Goal: Transaction & Acquisition: Book appointment/travel/reservation

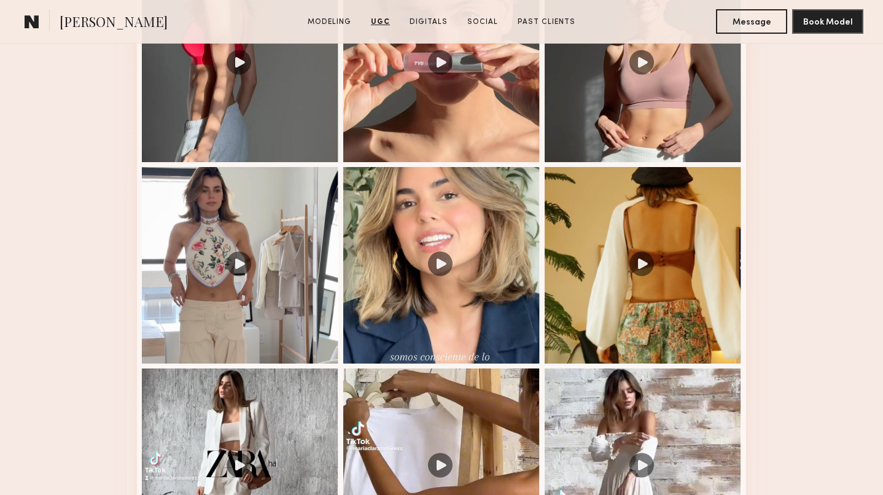
scroll to position [1086, 0]
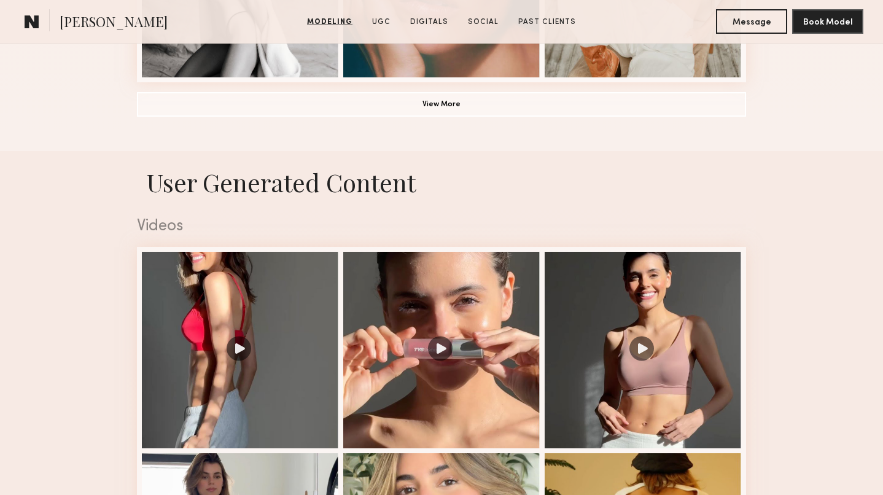
click at [77, 17] on span "[PERSON_NAME]" at bounding box center [114, 22] width 108 height 21
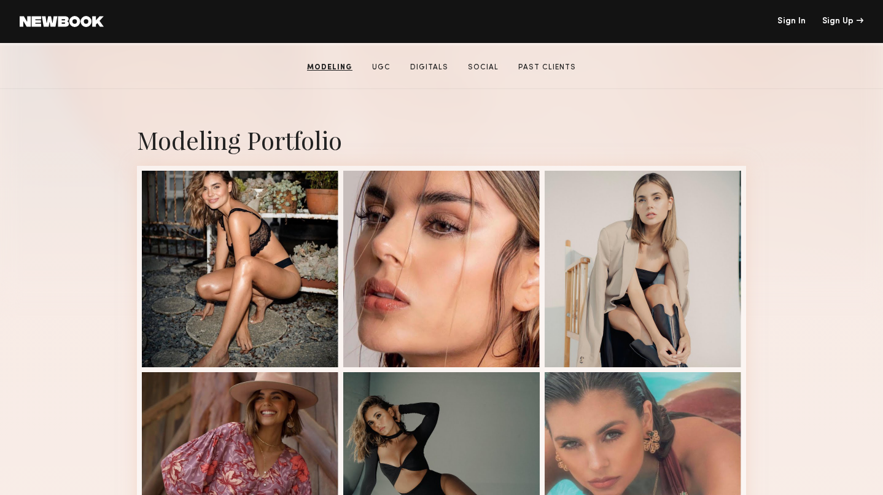
scroll to position [0, 0]
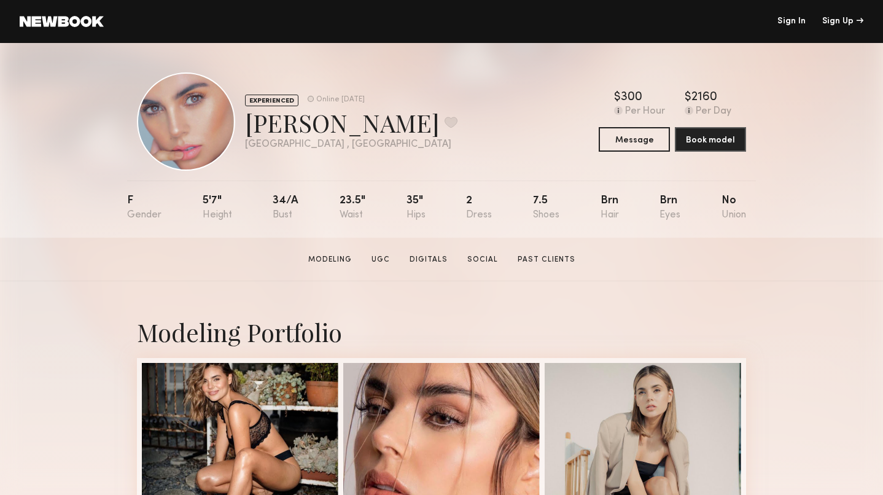
click at [39, 25] on link at bounding box center [62, 21] width 84 height 11
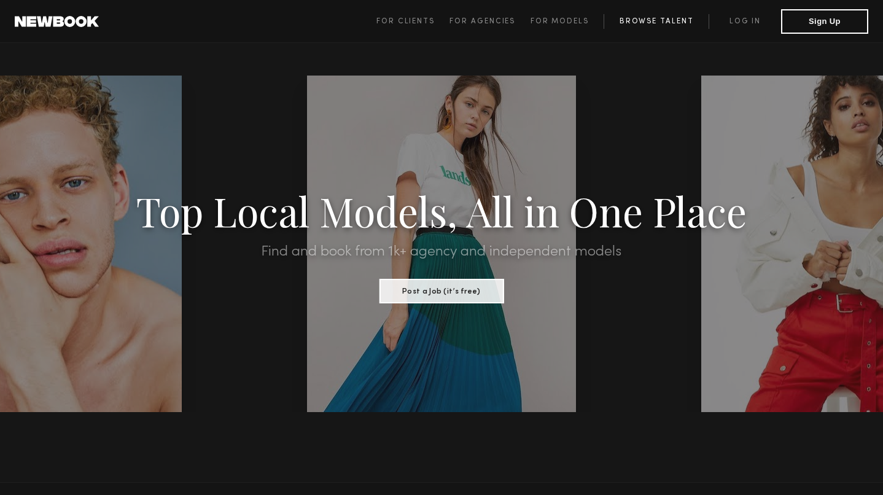
click at [659, 23] on link "Browse Talent" at bounding box center [655, 21] width 105 height 15
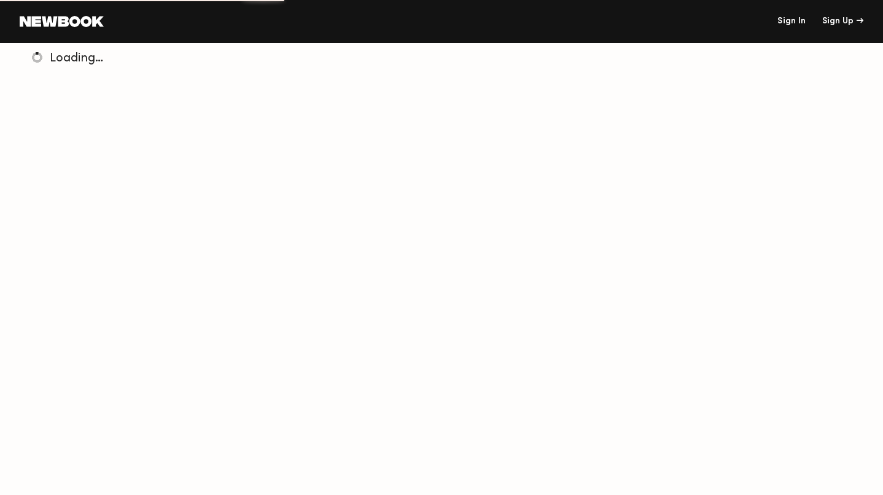
click at [794, 23] on link "Sign In" at bounding box center [791, 21] width 28 height 9
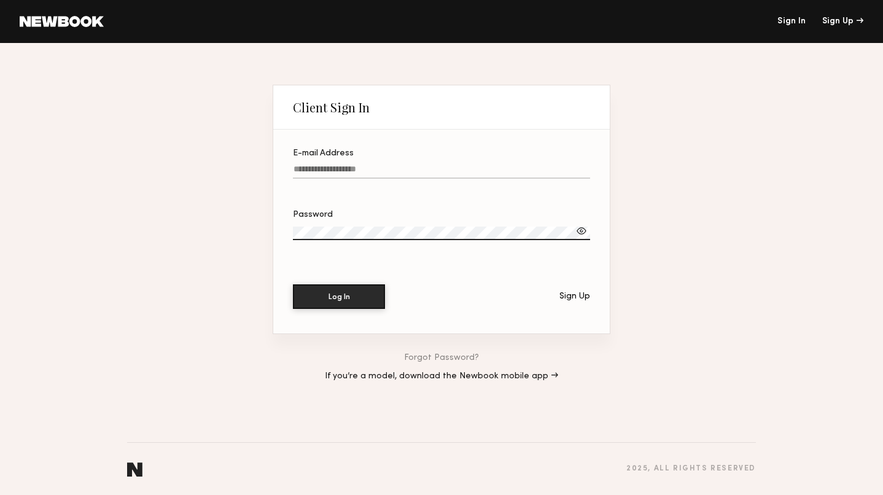
type input "*********"
click at [336, 300] on button "Log In" at bounding box center [339, 296] width 92 height 25
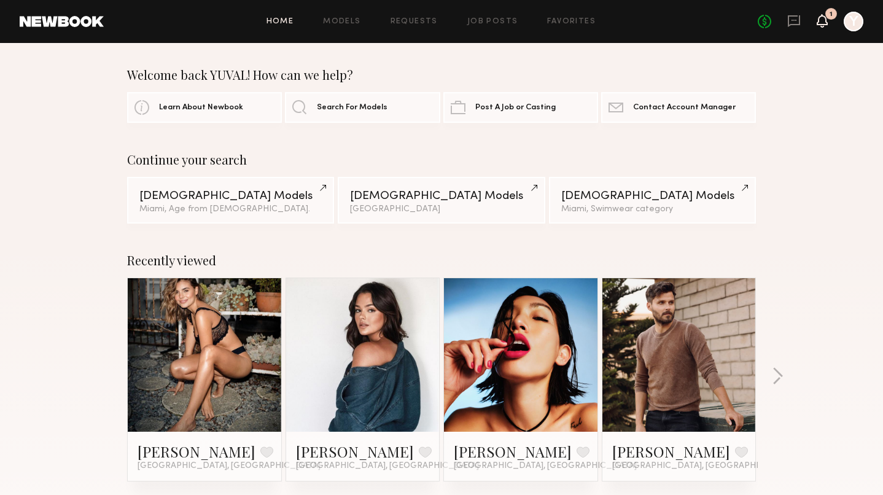
click at [824, 18] on icon at bounding box center [822, 20] width 10 height 9
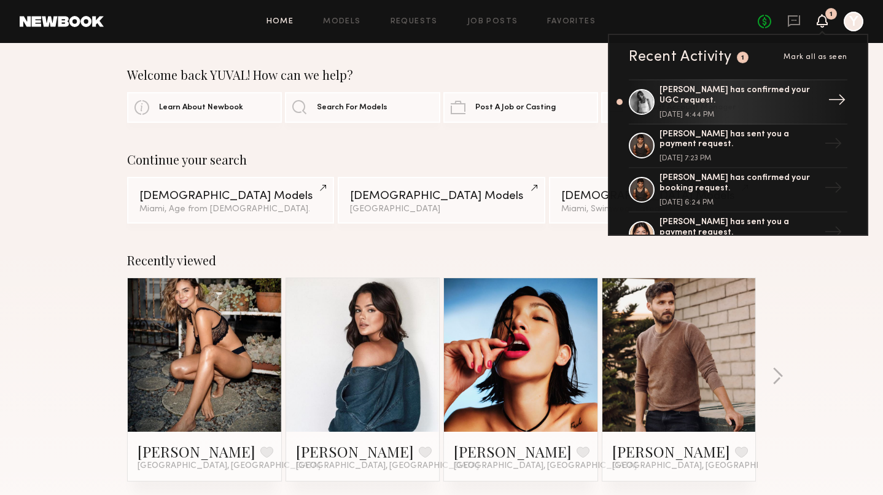
click at [750, 114] on link "[PERSON_NAME] has confirmed your UGC request. [DATE] 4:44 PM →" at bounding box center [737, 101] width 218 height 45
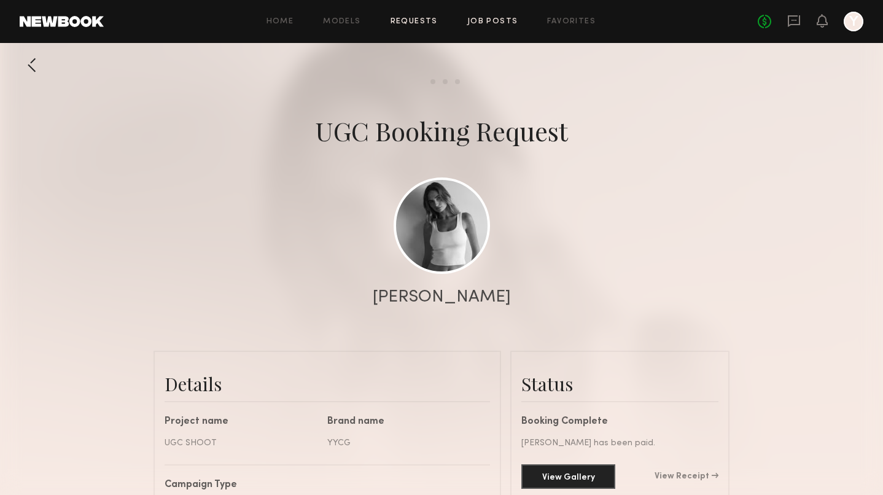
click at [486, 19] on link "Job Posts" at bounding box center [492, 22] width 51 height 8
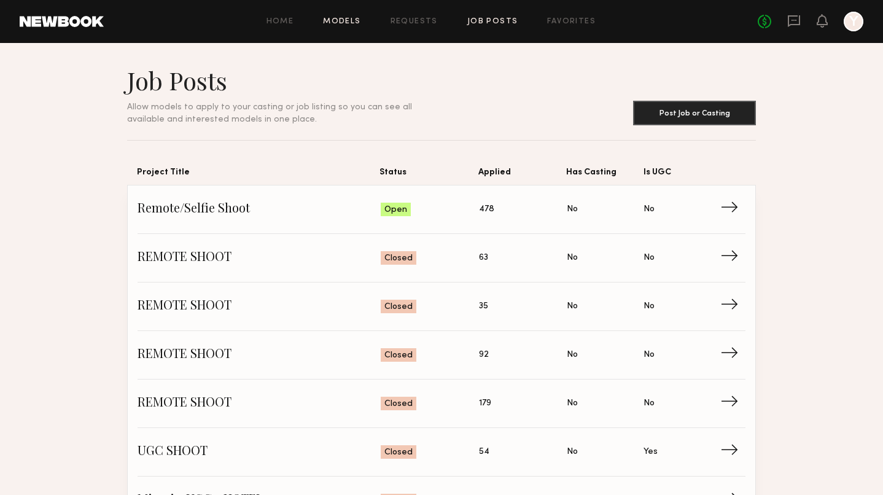
click at [335, 20] on link "Models" at bounding box center [341, 22] width 37 height 8
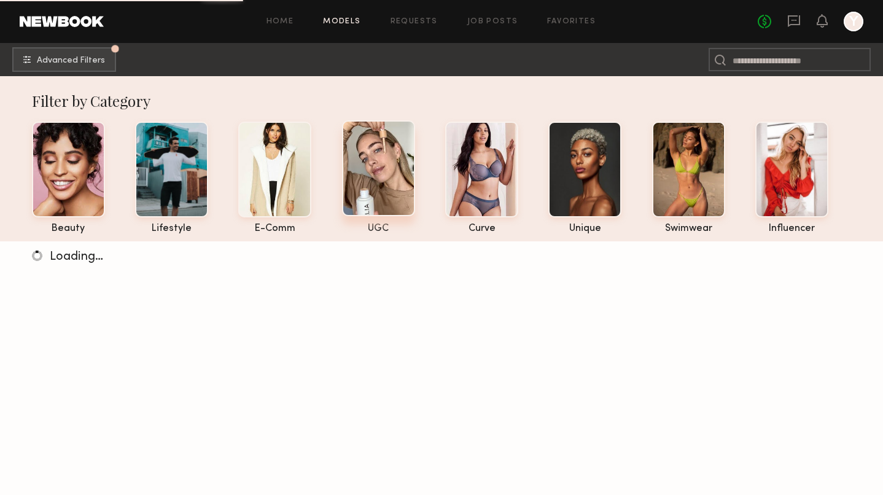
click at [366, 173] on div at bounding box center [378, 168] width 73 height 96
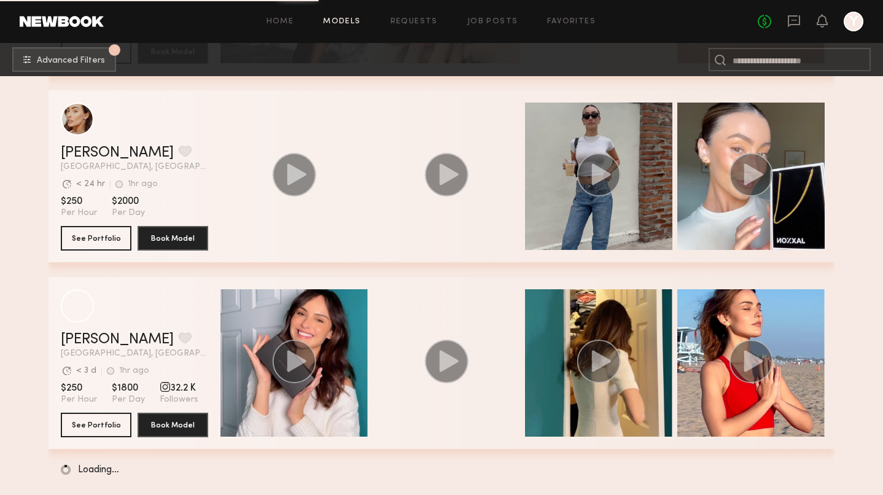
scroll to position [2063, 0]
